Goal: Transaction & Acquisition: Purchase product/service

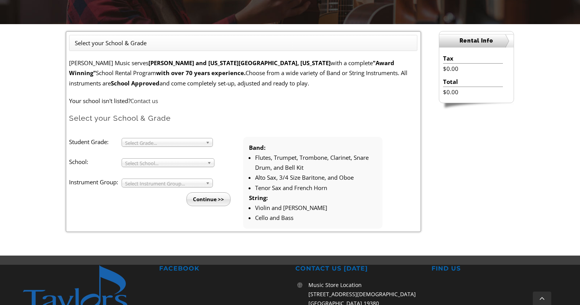
scroll to position [238, 0]
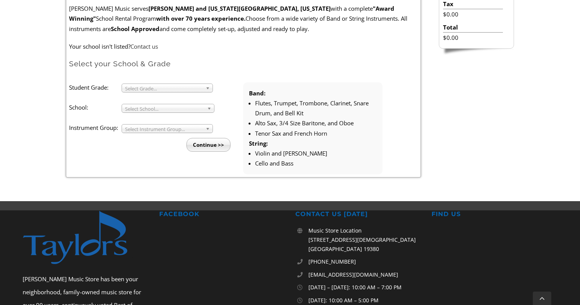
click at [193, 89] on span "Select Grade..." at bounding box center [163, 88] width 77 height 9
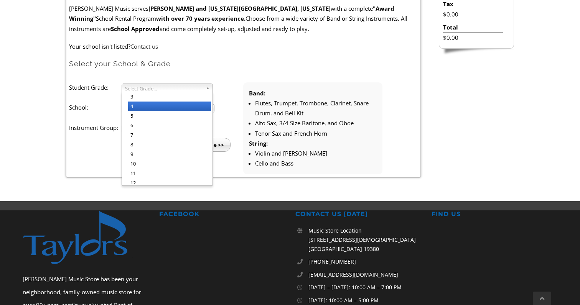
click at [168, 104] on li "4" at bounding box center [169, 107] width 83 height 10
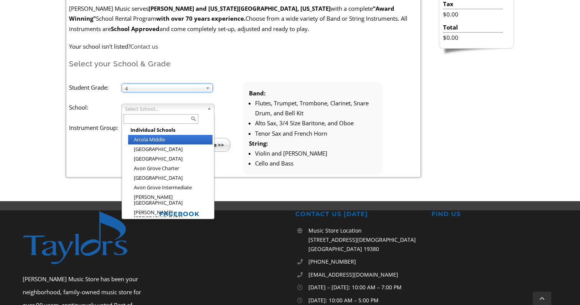
click at [169, 110] on span "Select School..." at bounding box center [164, 108] width 79 height 9
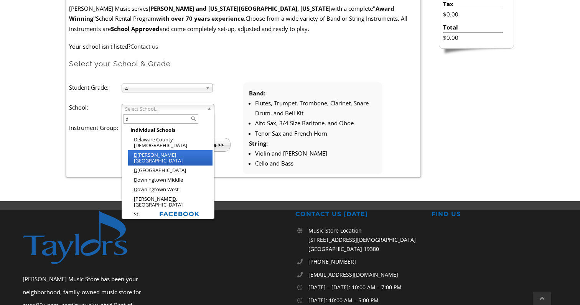
type input "d"
click at [163, 151] on li "D evon Elementary" at bounding box center [170, 157] width 84 height 15
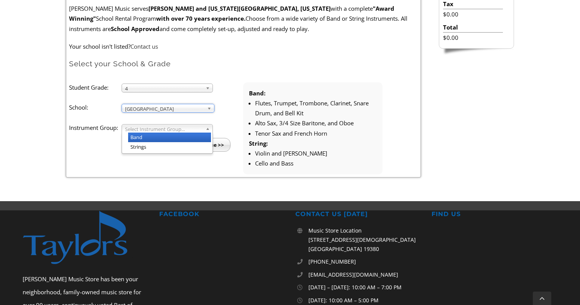
click at [164, 127] on span "Select Instrument Group..." at bounding box center [163, 129] width 77 height 9
click at [158, 138] on li "Band" at bounding box center [169, 138] width 83 height 10
click at [201, 145] on input "Continue >>" at bounding box center [208, 145] width 44 height 14
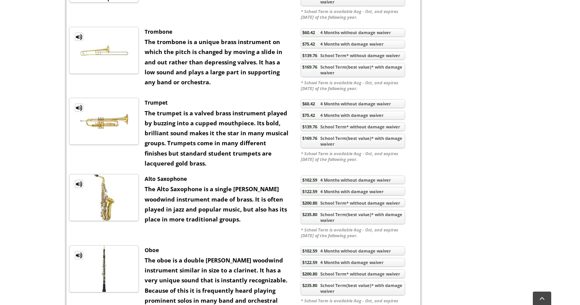
scroll to position [663, 0]
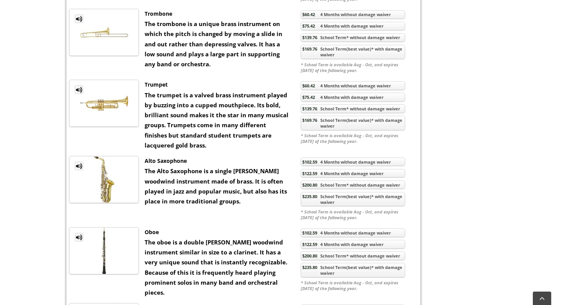
click at [357, 200] on link "$235.80 School Term(best value)* with damage waiver" at bounding box center [353, 199] width 104 height 15
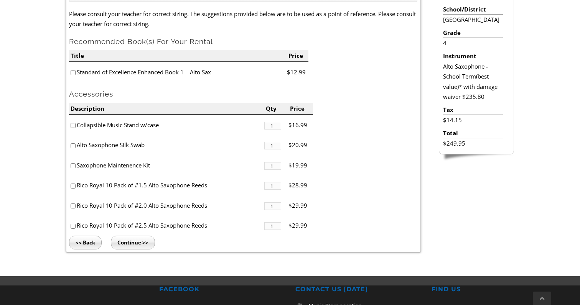
scroll to position [233, 0]
click at [72, 125] on input"] "checkbox" at bounding box center [73, 125] width 5 height 5
checkbox input"] "true"
click at [72, 147] on input"] "checkbox" at bounding box center [73, 145] width 5 height 5
checkbox input"] "true"
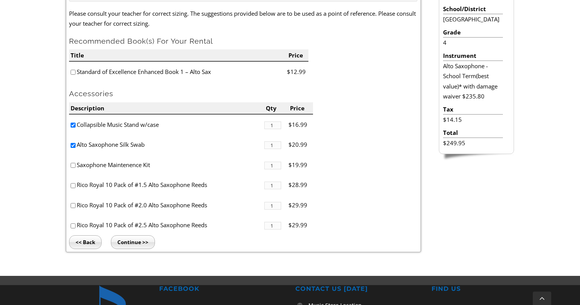
click at [73, 166] on input"] "checkbox" at bounding box center [73, 165] width 5 height 5
checkbox input"] "true"
click at [72, 73] on input"] "checkbox" at bounding box center [73, 72] width 5 height 5
checkbox input"] "true"
click at [72, 206] on input"] "checkbox" at bounding box center [73, 205] width 5 height 5
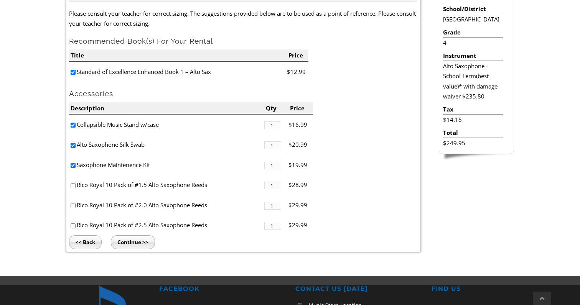
checkbox input"] "true"
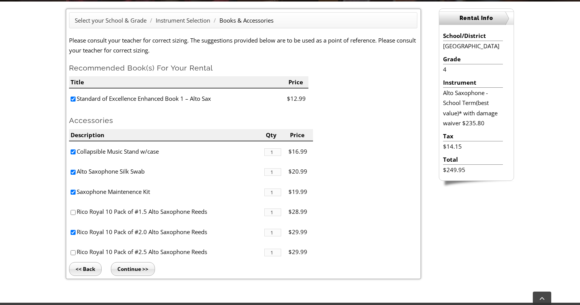
scroll to position [207, 0]
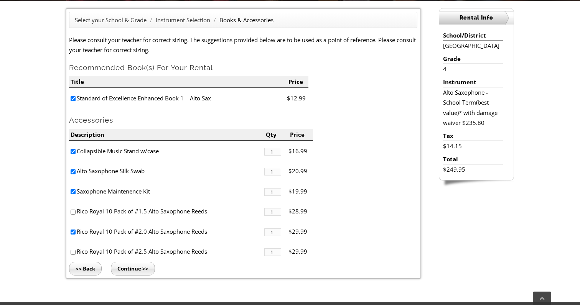
click at [141, 271] on input "Continue >>" at bounding box center [133, 269] width 44 height 14
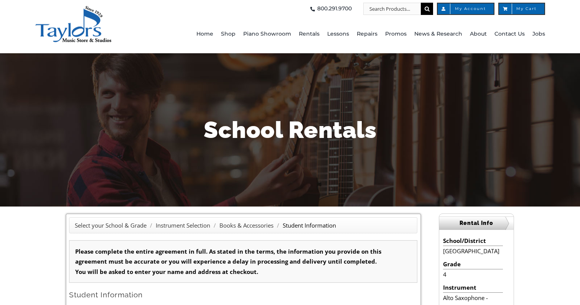
scroll to position [55, 0]
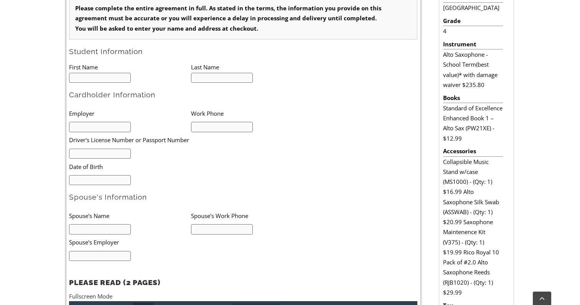
type input "1"
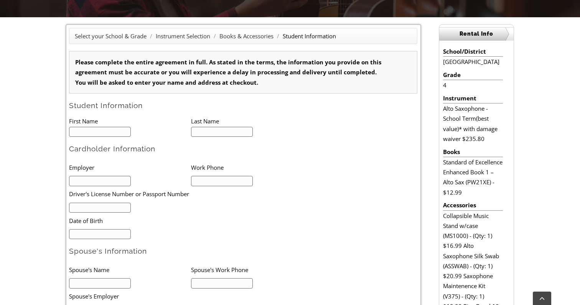
scroll to position [191, 0]
click at [81, 129] on input "text" at bounding box center [100, 131] width 62 height 10
type input "Venu"
type input "Bandi"
type input "5713580707"
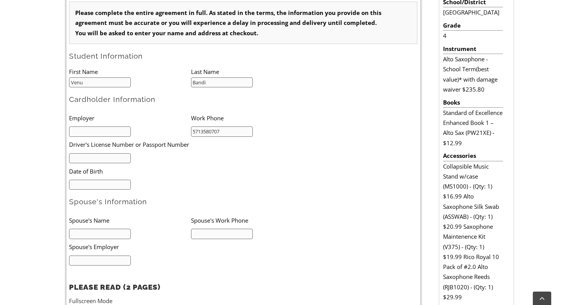
scroll to position [243, 0]
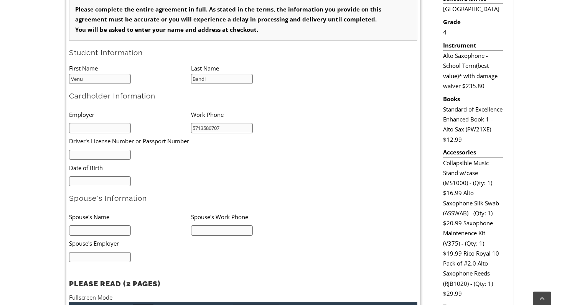
click at [123, 130] on input "text" at bounding box center [100, 128] width 62 height 10
type input "University Of Pennsylvania"
click at [117, 156] on input "text" at bounding box center [100, 155] width 62 height 10
type input "33552272"
click at [112, 176] on input "mm/dd/yyyy" at bounding box center [100, 181] width 62 height 10
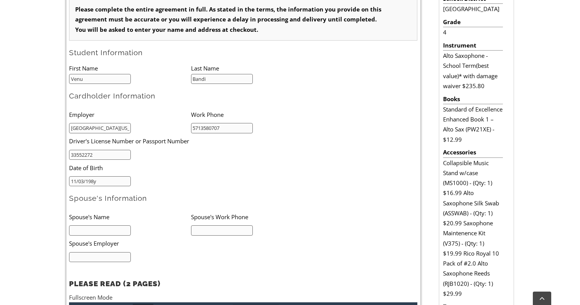
type input "11/03/1982"
click at [103, 230] on input "text" at bounding box center [100, 230] width 62 height 10
type input "Pravalika"
click at [109, 255] on input "text" at bounding box center [100, 257] width 62 height 10
type input "Target"
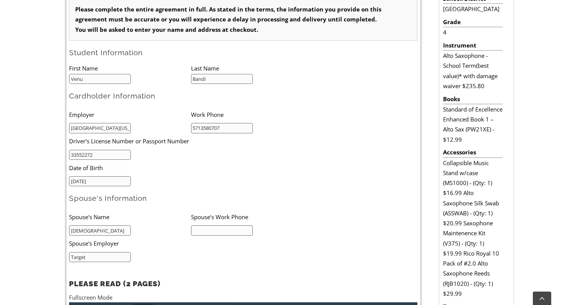
click at [212, 229] on input "text" at bounding box center [222, 230] width 62 height 10
type input "6102634744"
click at [305, 161] on ul "Employer Work Phone University Of Pennsylvania 5713580707 Driver's License Numb…" at bounding box center [190, 147] width 243 height 80
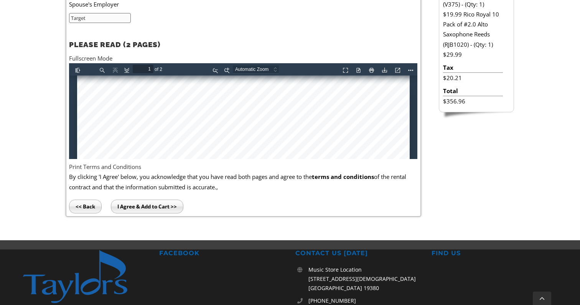
scroll to position [496, 0]
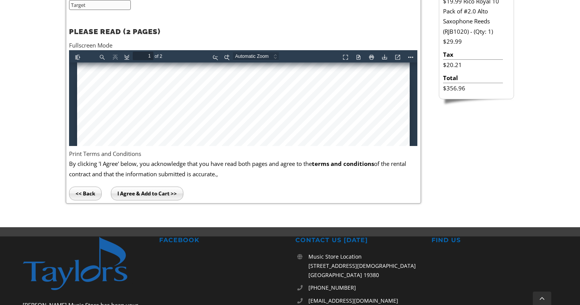
click at [157, 193] on input "I Agree & Add to Cart >>" at bounding box center [147, 194] width 72 height 14
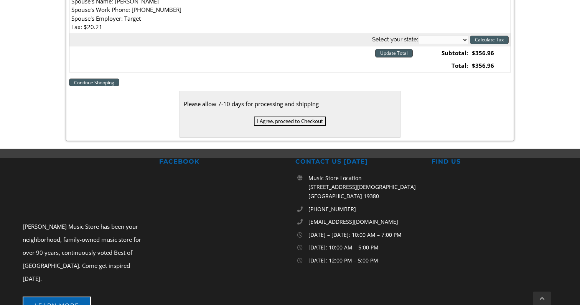
scroll to position [385, 0]
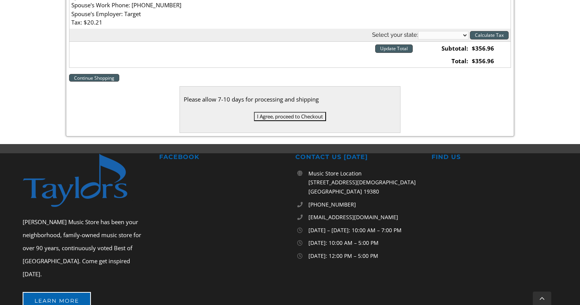
click at [313, 120] on input "I Agree, proceed to Checkout" at bounding box center [290, 116] width 72 height 9
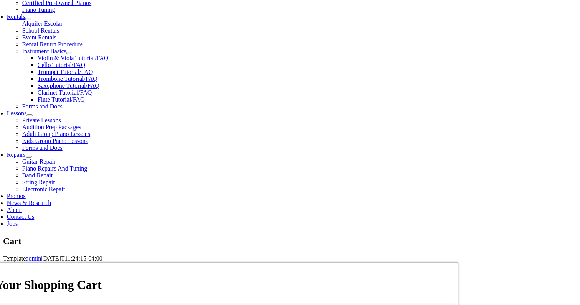
scroll to position [266, 0]
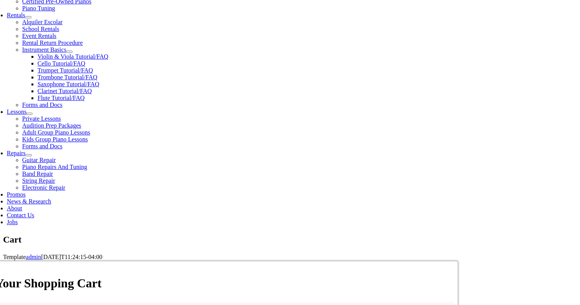
select select "PA"
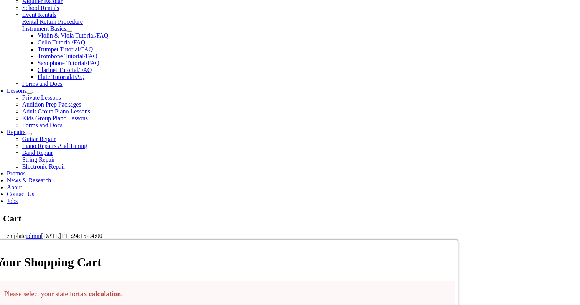
scroll to position [304, 0]
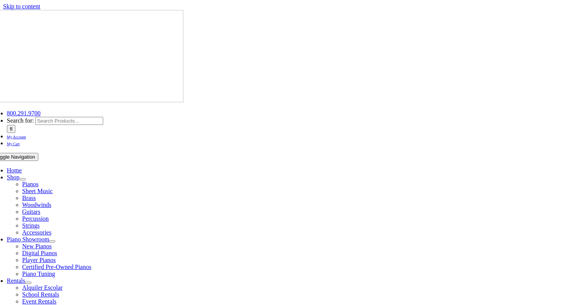
select select "PA"
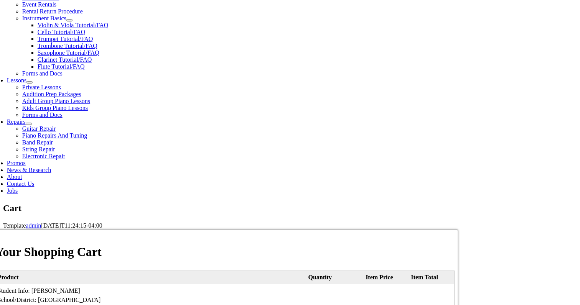
scroll to position [297, 0]
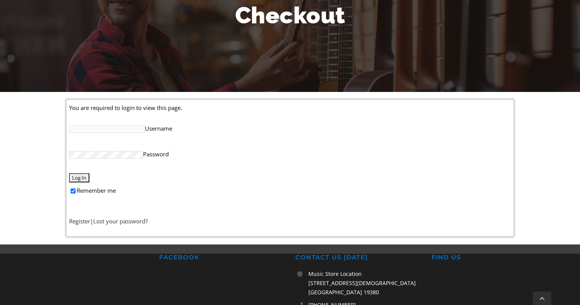
scroll to position [116, 0]
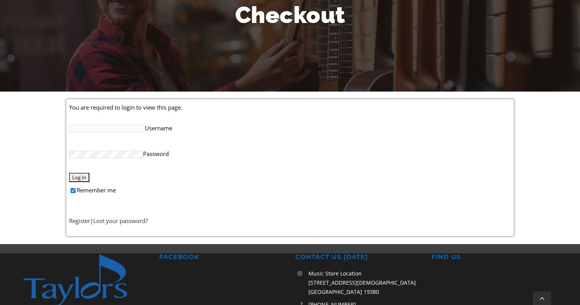
click at [118, 130] on input "Username" at bounding box center [107, 129] width 76 height 8
type input "venu235@gmail.com"
click at [83, 176] on input "Log In" at bounding box center [79, 177] width 20 height 9
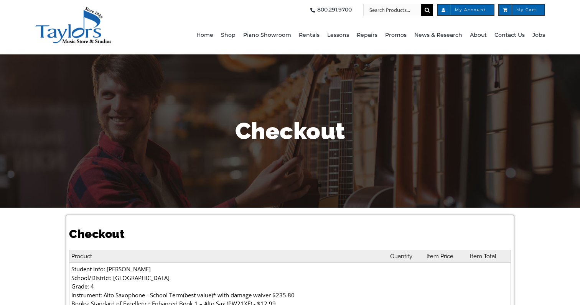
select select
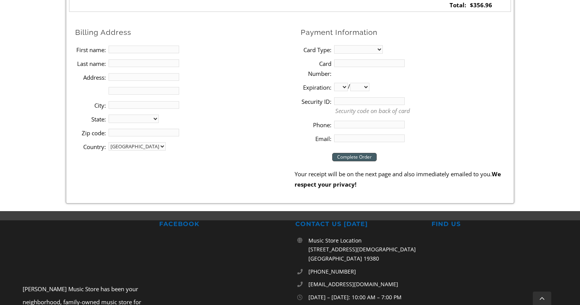
scroll to position [427, 0]
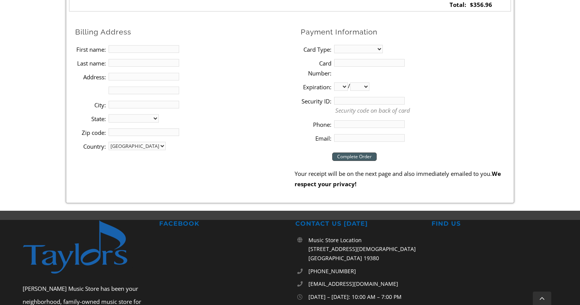
click at [170, 50] on input "First name:" at bounding box center [143, 49] width 71 height 8
type input "Venu"
type input "Gopal"
type input "[STREET_ADDRESS]"
type input "Apt1B"
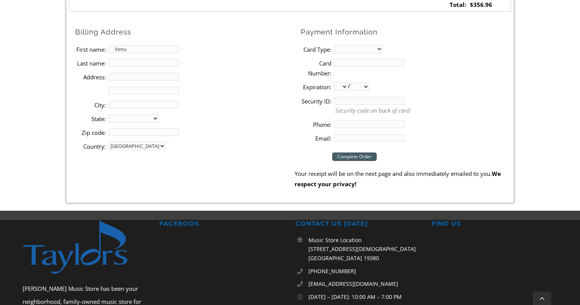
type input "[PERSON_NAME]"
select select "PA"
type input "19087"
click at [345, 49] on select "MasterCard Visa American Express Discover" at bounding box center [358, 49] width 49 height 8
select select "discover"
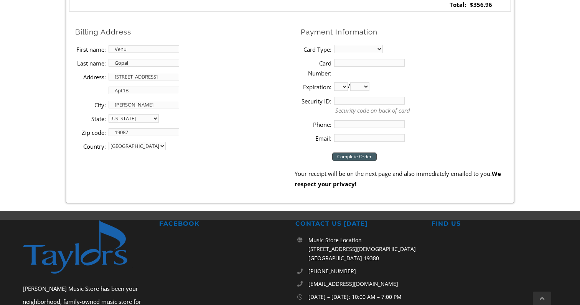
click at [334, 45] on select "MasterCard Visa American Express Discover" at bounding box center [358, 49] width 49 height 8
click at [356, 64] on input "Card Number:" at bounding box center [369, 63] width 71 height 8
type input "[CREDIT_CARD_NUMBER]"
select select "01"
select select "2030"
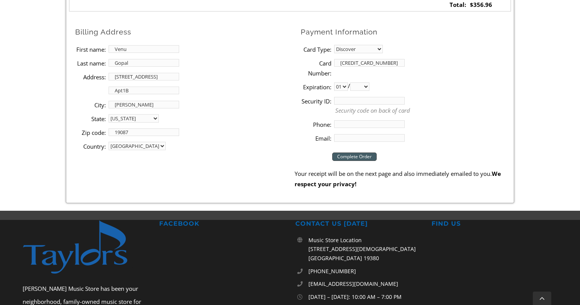
type input "194"
click at [377, 122] on input "Phone:" at bounding box center [369, 124] width 71 height 8
type input "5713580707"
click at [383, 140] on input "Email:" at bounding box center [369, 138] width 71 height 8
type input "[EMAIL_ADDRESS][DOMAIN_NAME]"
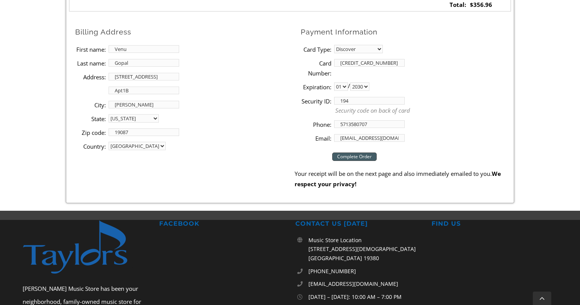
click at [359, 157] on input "Complete Order" at bounding box center [354, 157] width 44 height 8
